Goal: Transaction & Acquisition: Purchase product/service

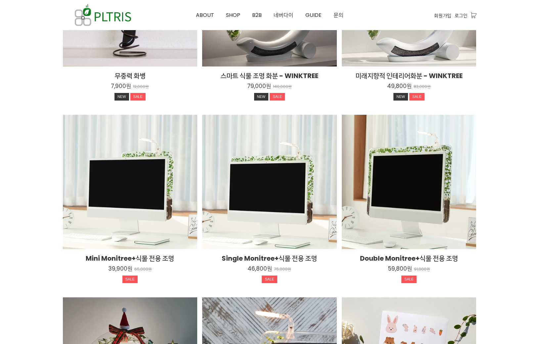
scroll to position [1188, 0]
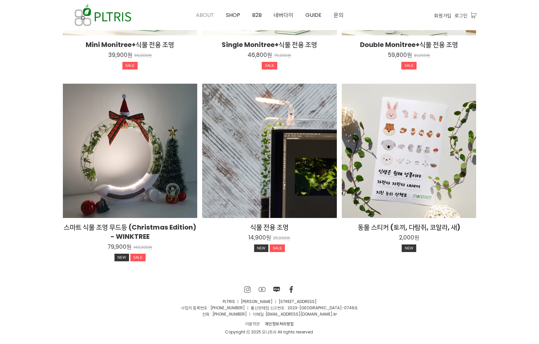
click at [205, 16] on span "ABOUT" at bounding box center [205, 15] width 18 height 8
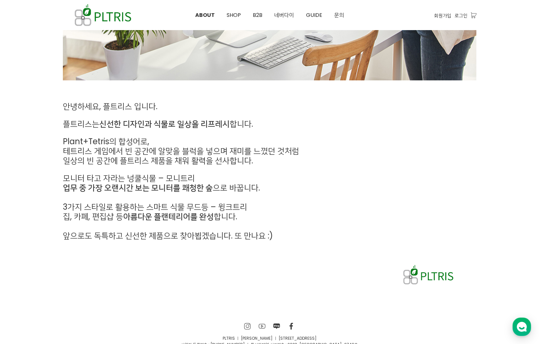
scroll to position [279, 0]
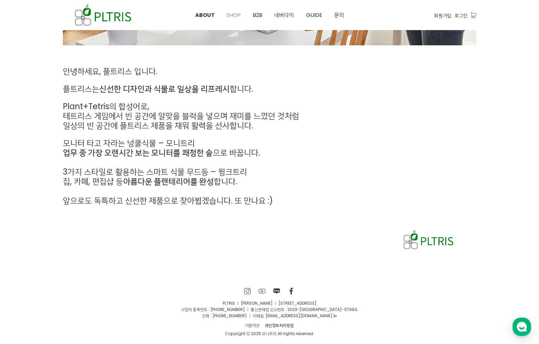
click at [231, 13] on span "SHOP" at bounding box center [234, 15] width 14 height 8
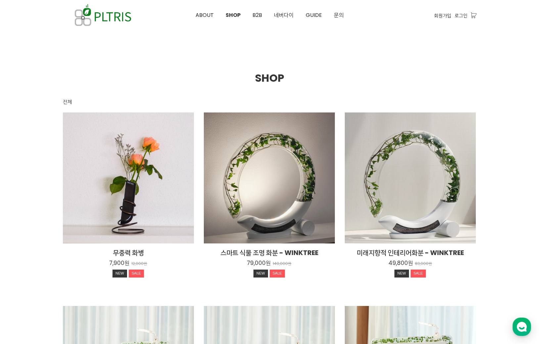
scroll to position [53, 0]
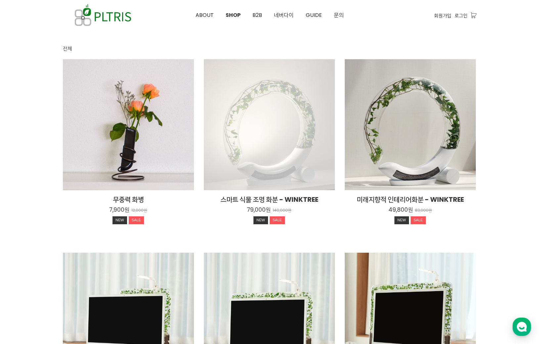
click at [284, 146] on div "스마트 식물 조명 화분 - WINKTREE 79,000원 140,000원 NEW SALE" at bounding box center [269, 124] width 131 height 131
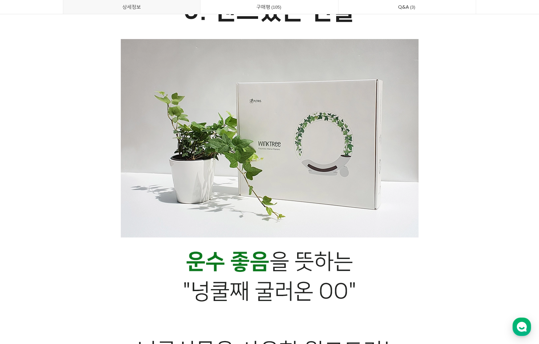
scroll to position [11959, 0]
